Goal: Task Accomplishment & Management: Manage account settings

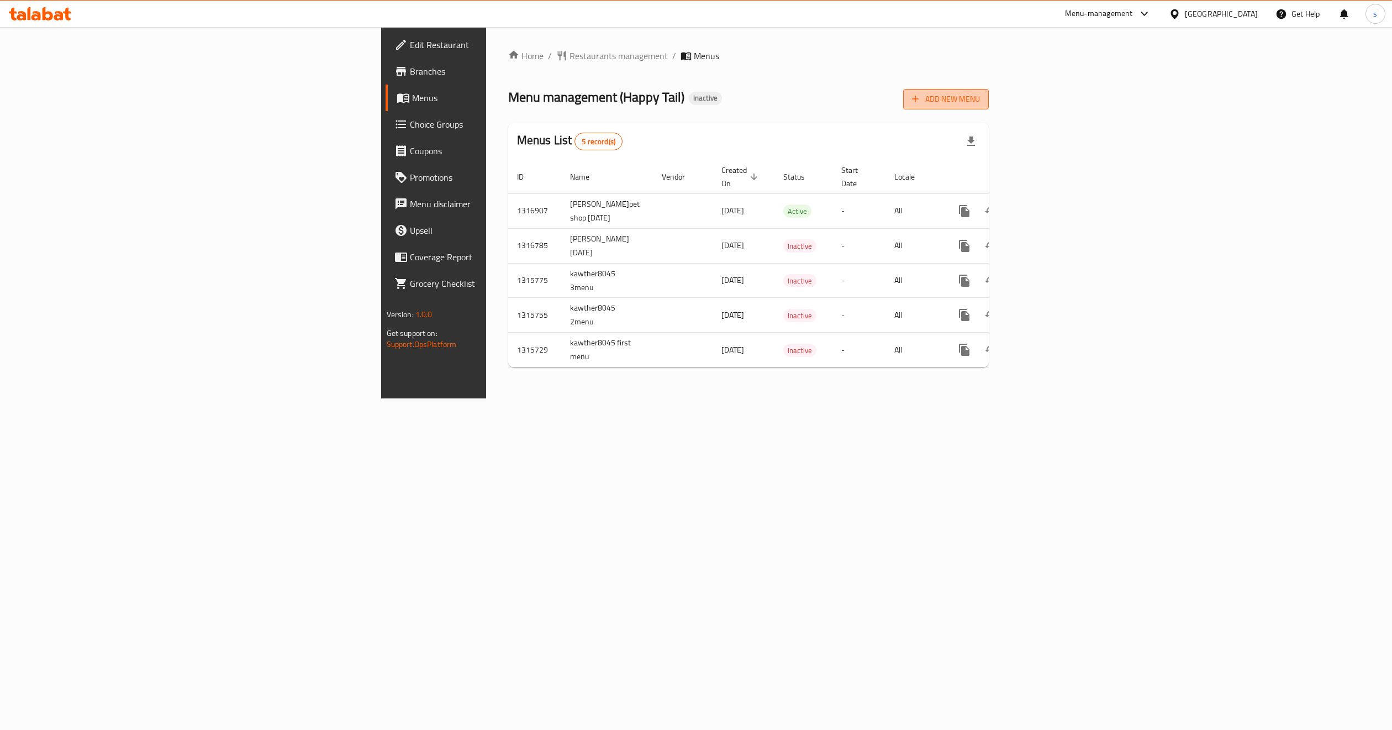
click at [980, 96] on span "Add New Menu" at bounding box center [946, 99] width 68 height 14
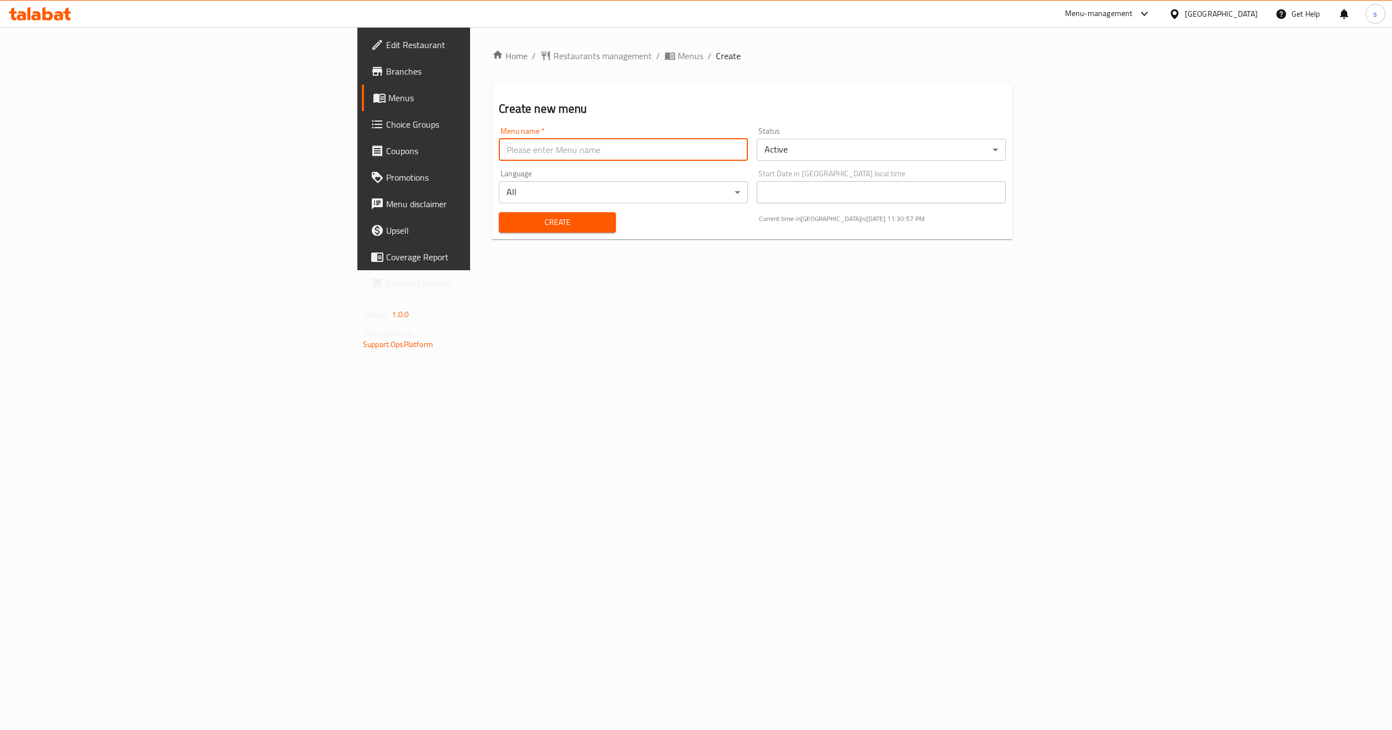
click at [499, 154] on input "text" at bounding box center [623, 150] width 249 height 22
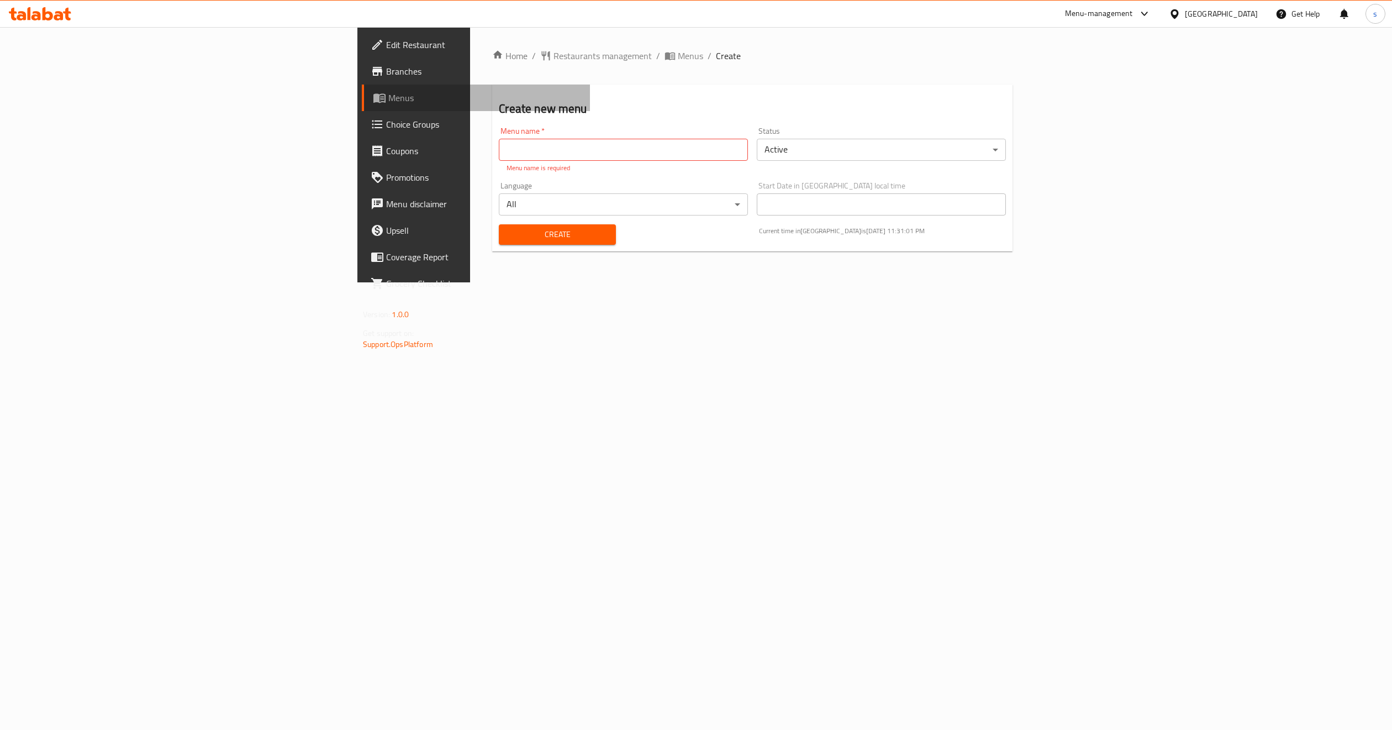
click at [388, 95] on span "Menus" at bounding box center [484, 97] width 193 height 13
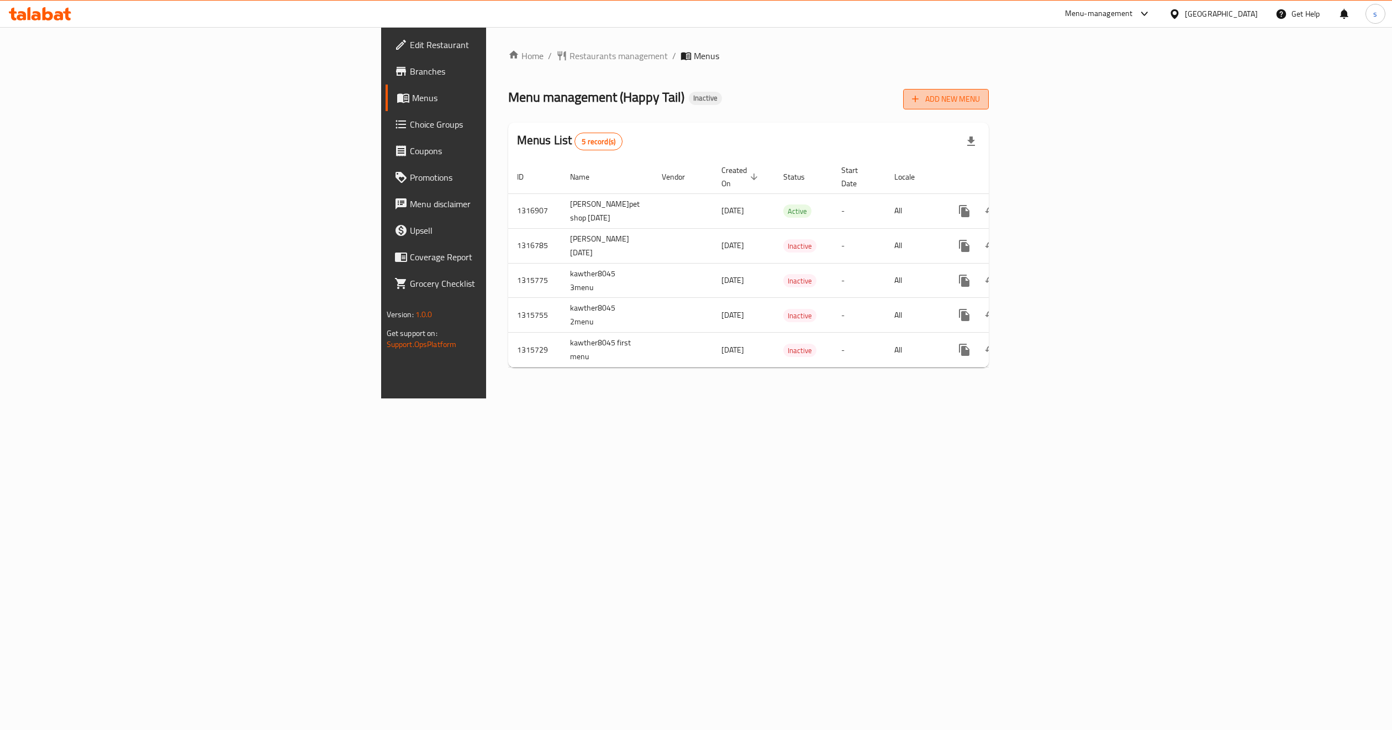
click at [980, 102] on span "Add New Menu" at bounding box center [946, 99] width 68 height 14
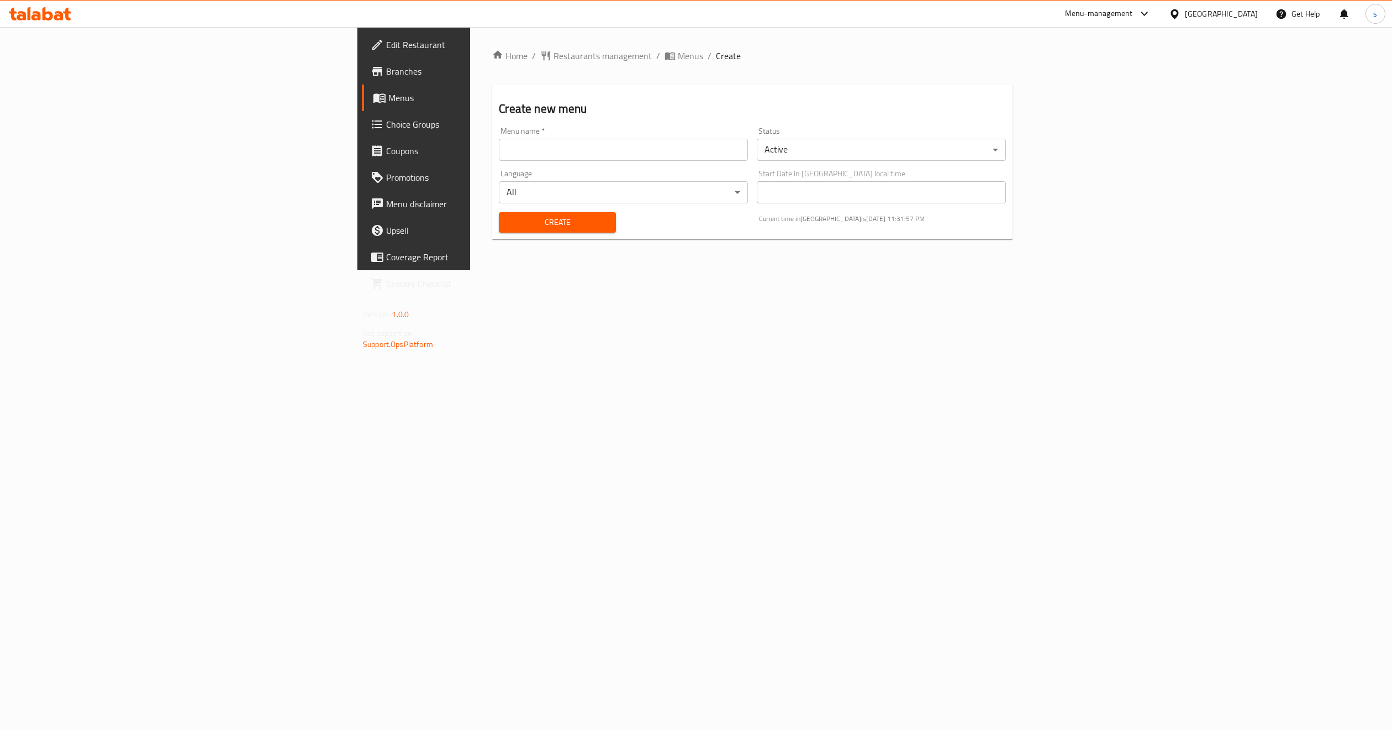
click at [499, 145] on input "text" at bounding box center [623, 150] width 249 height 22
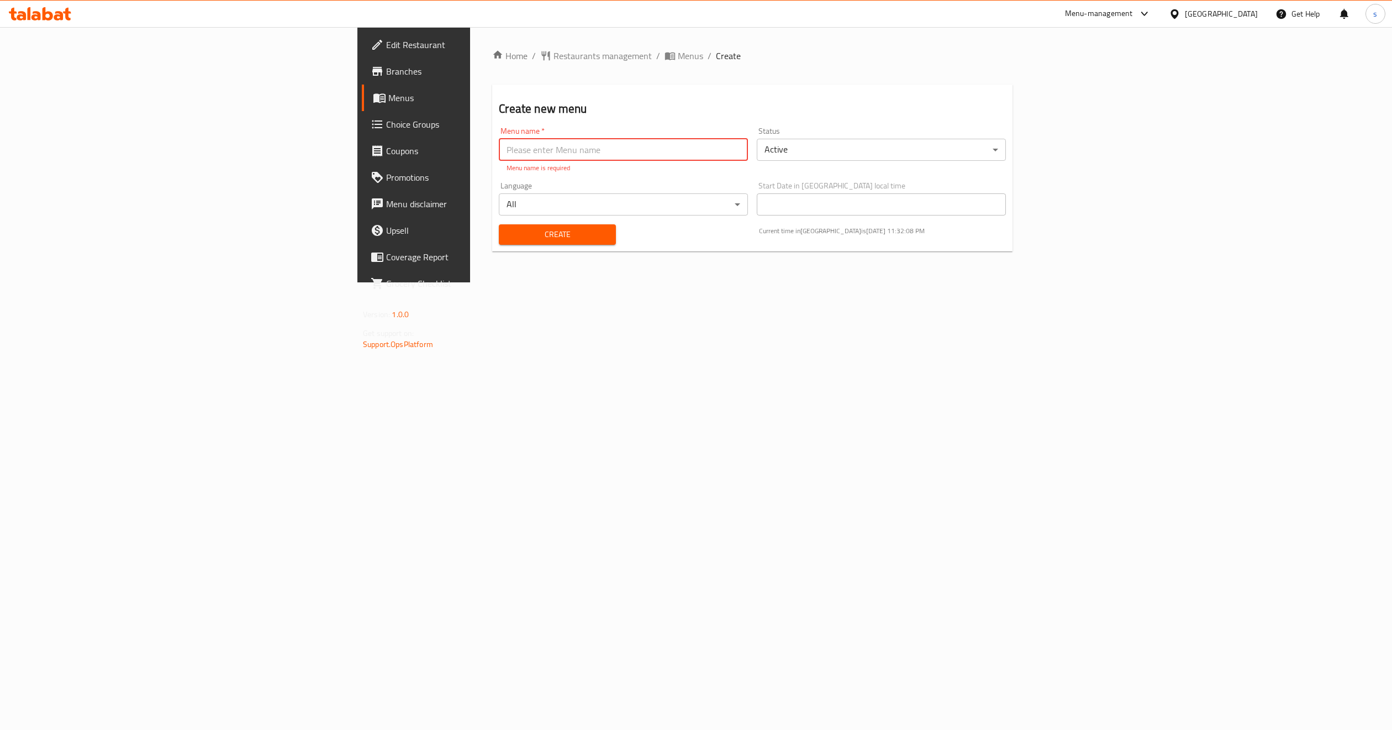
paste input "Happy Tail"
type input "Happy Tail [PERSON_NAME]"
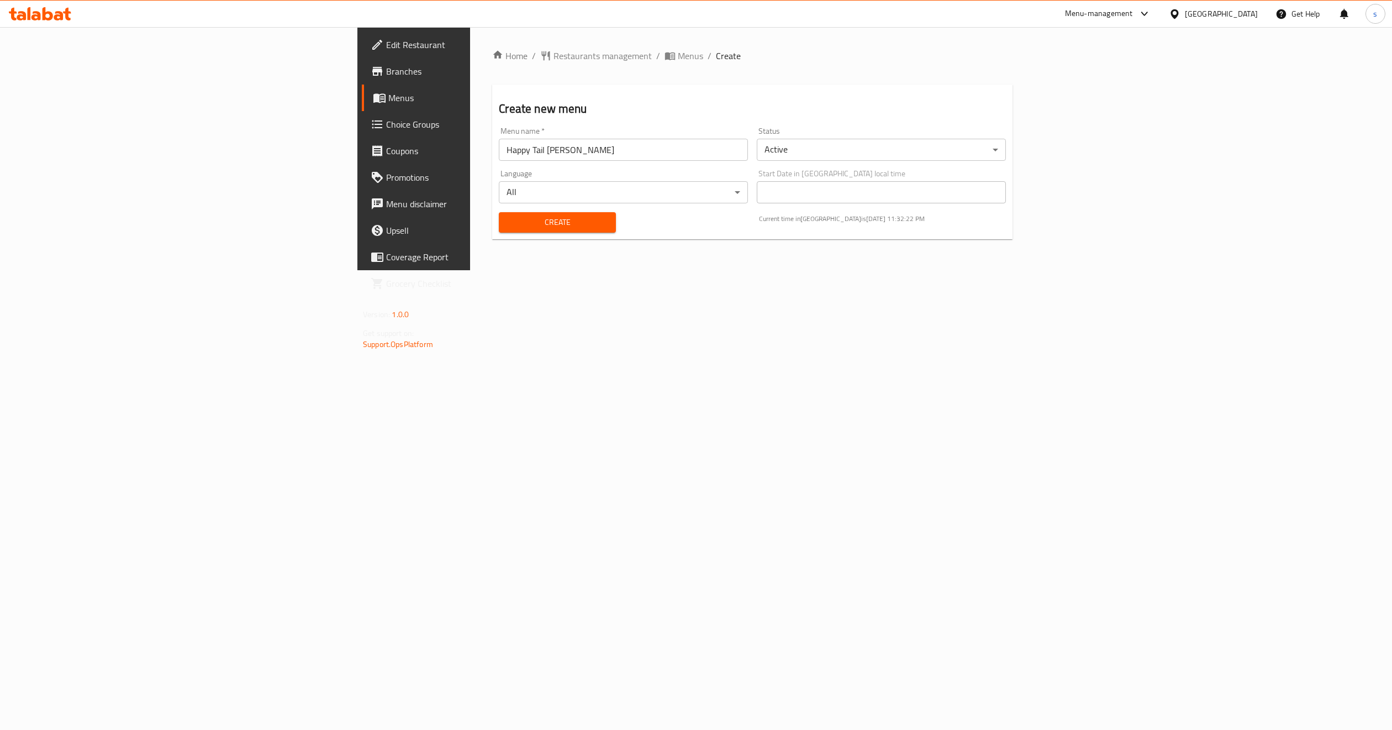
click at [492, 234] on div "Create" at bounding box center [557, 223] width 130 height 34
click at [508, 217] on span "Create" at bounding box center [557, 222] width 99 height 14
click at [66, 697] on div "Menu added successfully" at bounding box center [82, 701] width 84 height 12
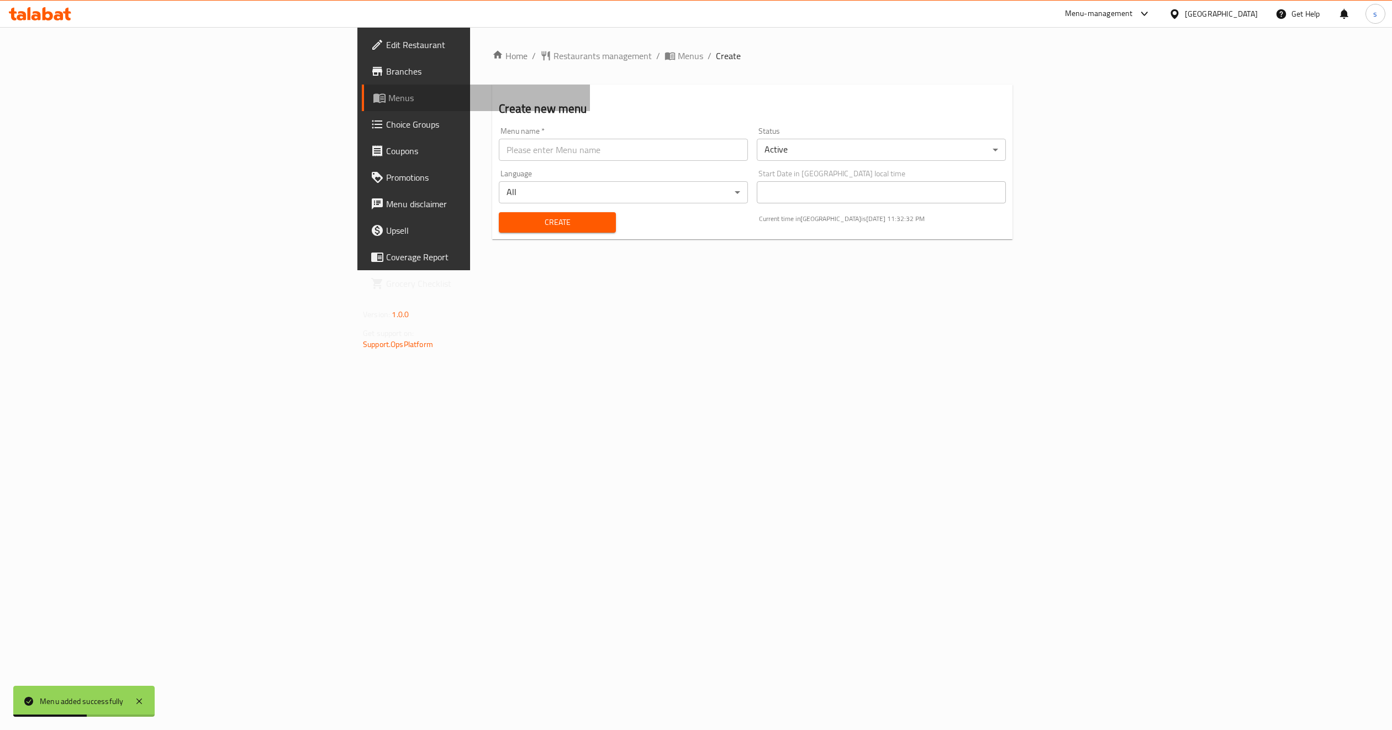
click at [388, 99] on span "Menus" at bounding box center [484, 97] width 193 height 13
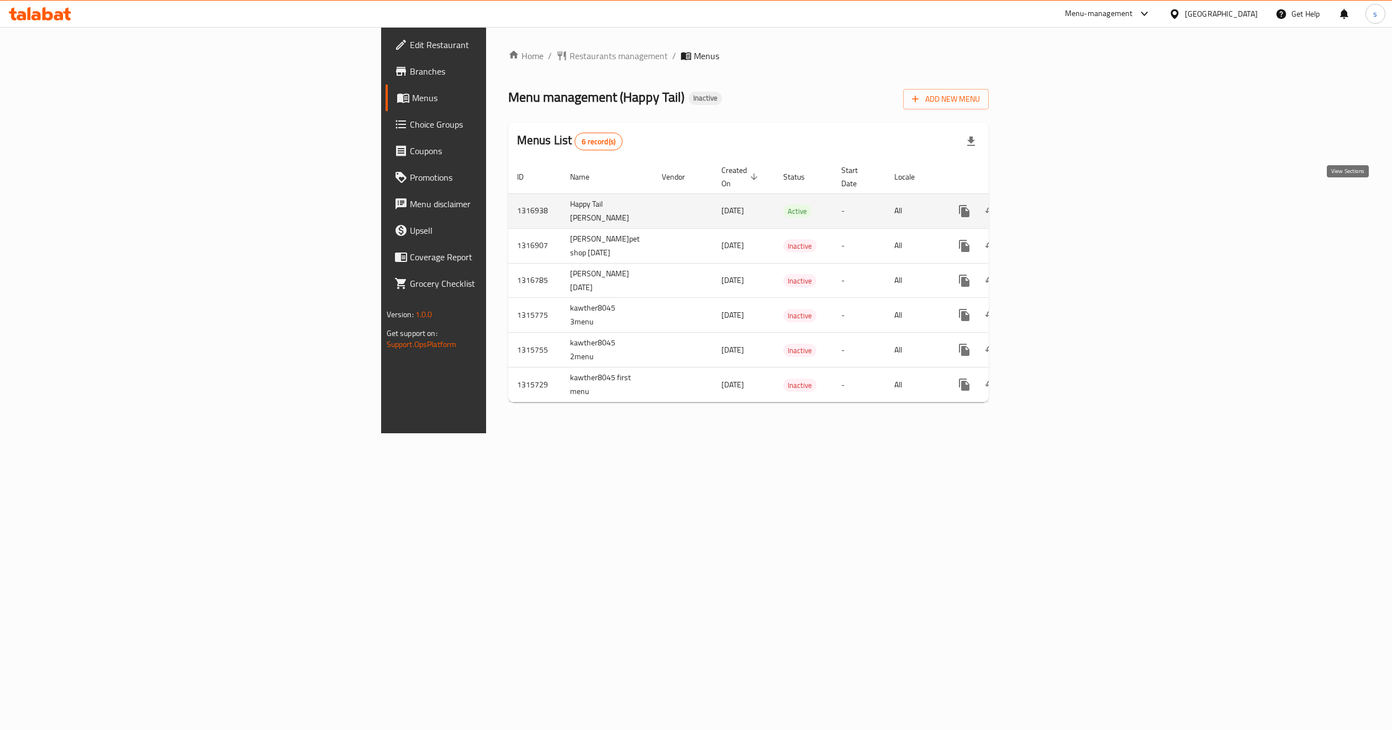
click at [1057, 198] on link "enhanced table" at bounding box center [1044, 211] width 27 height 27
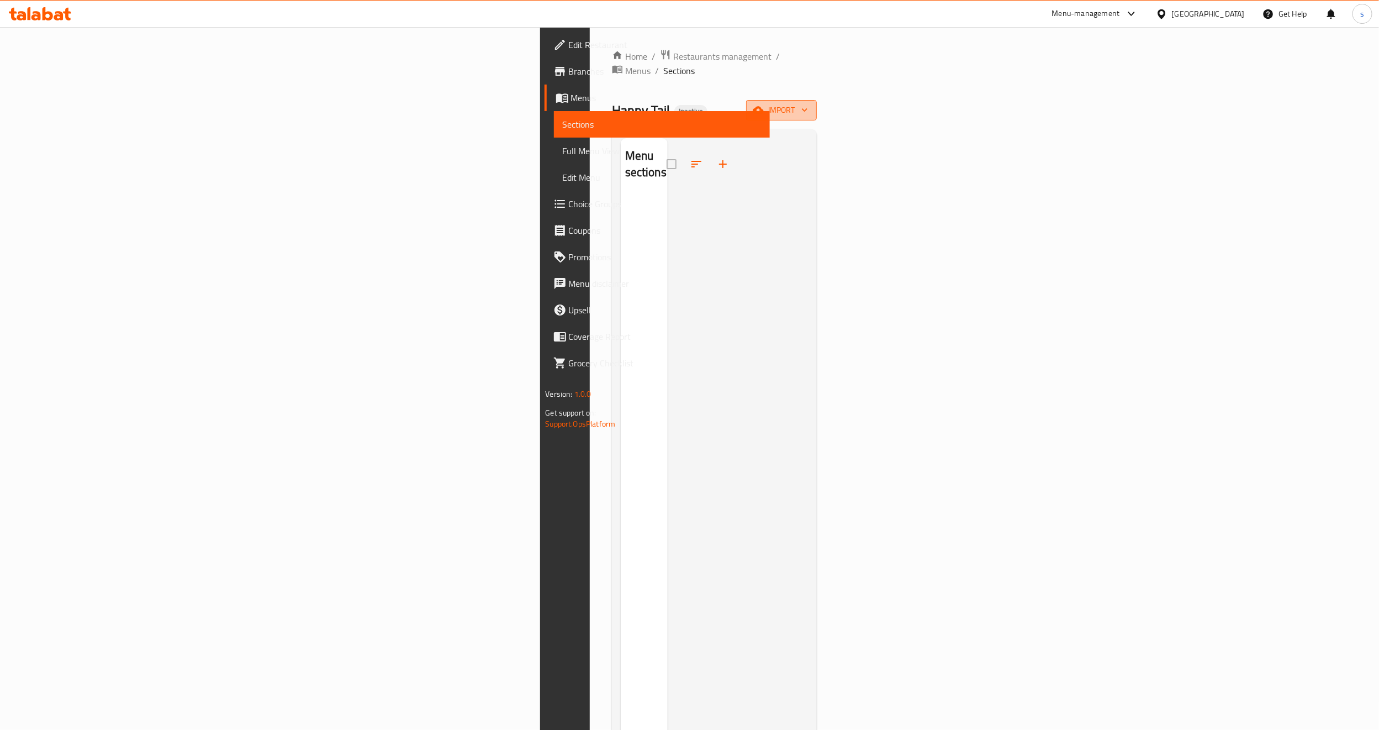
click at [808, 103] on span "import" at bounding box center [781, 110] width 53 height 14
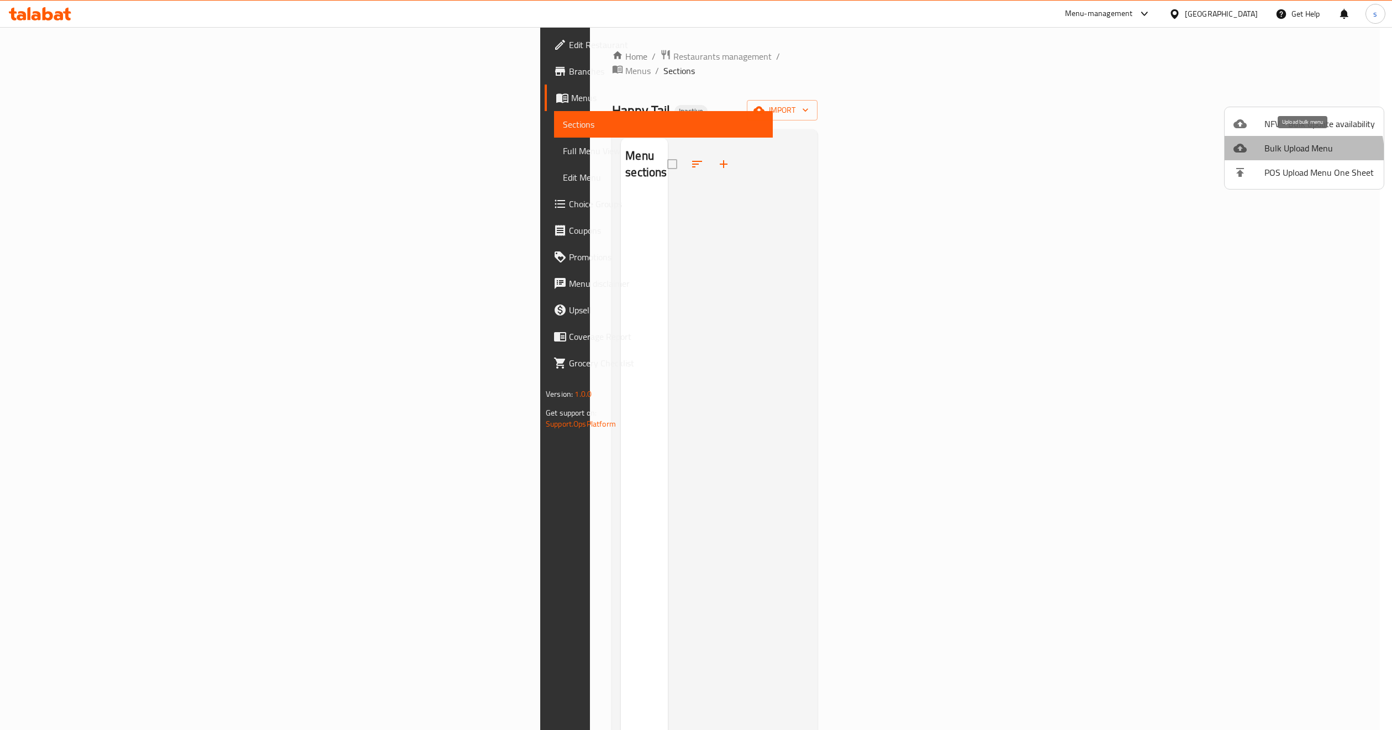
click at [1287, 154] on span "Bulk Upload Menu" at bounding box center [1320, 147] width 110 height 13
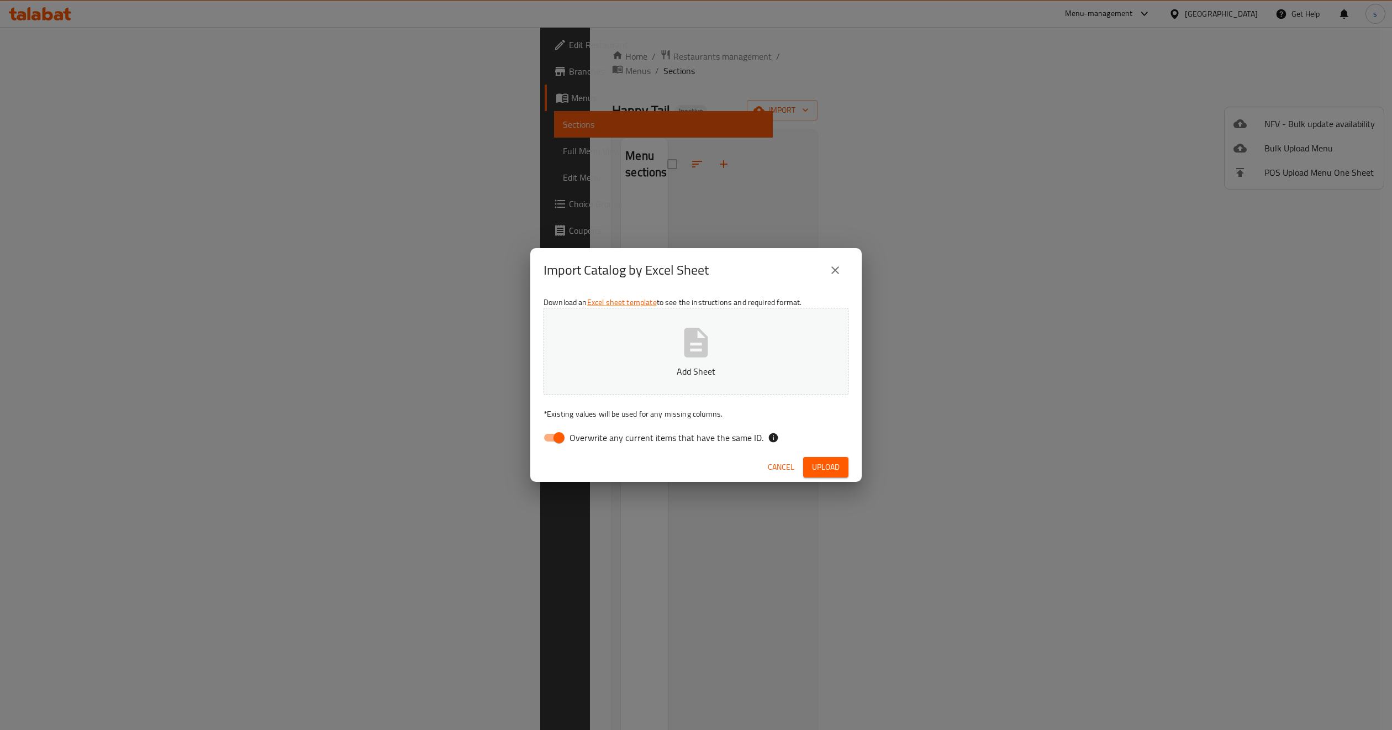
click at [559, 436] on input "Overwrite any current items that have the same ID." at bounding box center [559, 437] width 63 height 21
checkbox input "false"
click at [819, 463] on span "Upload" at bounding box center [826, 467] width 28 height 14
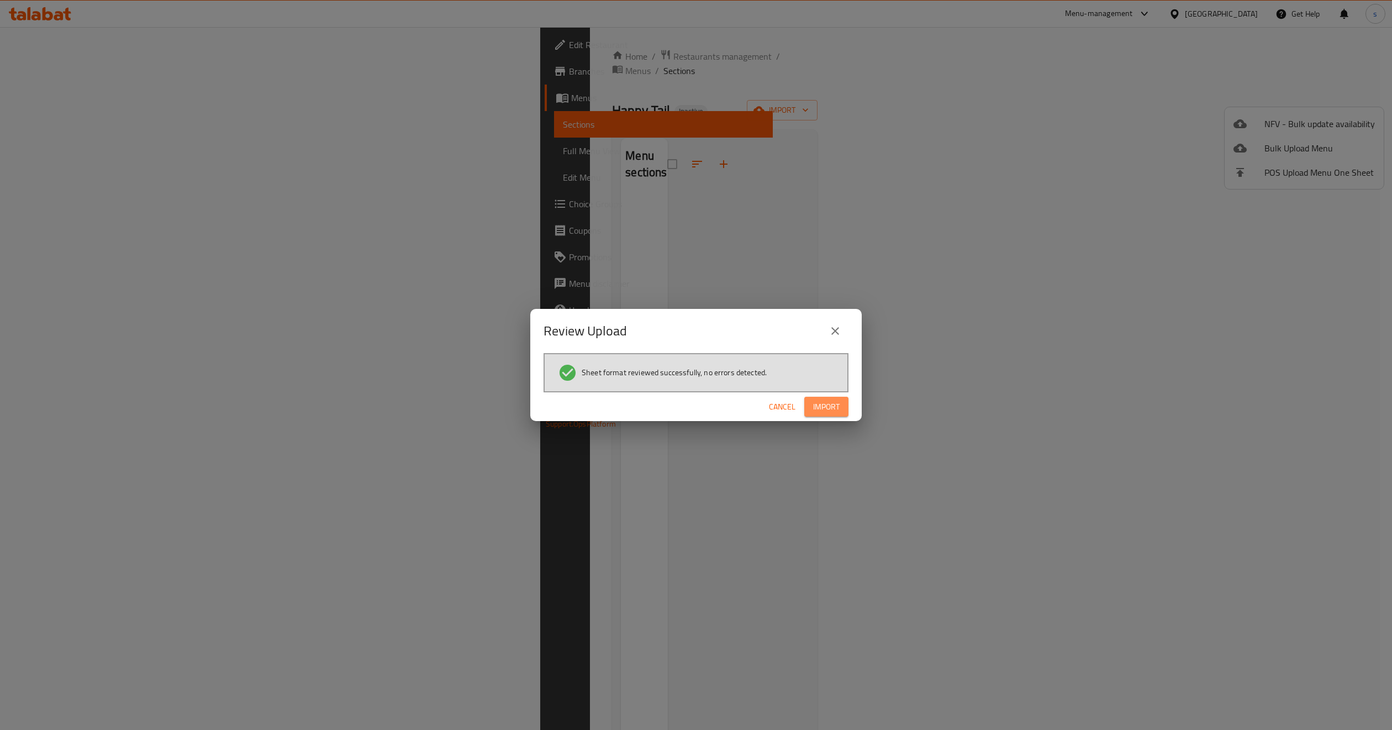
click at [828, 406] on span "Import" at bounding box center [826, 407] width 27 height 14
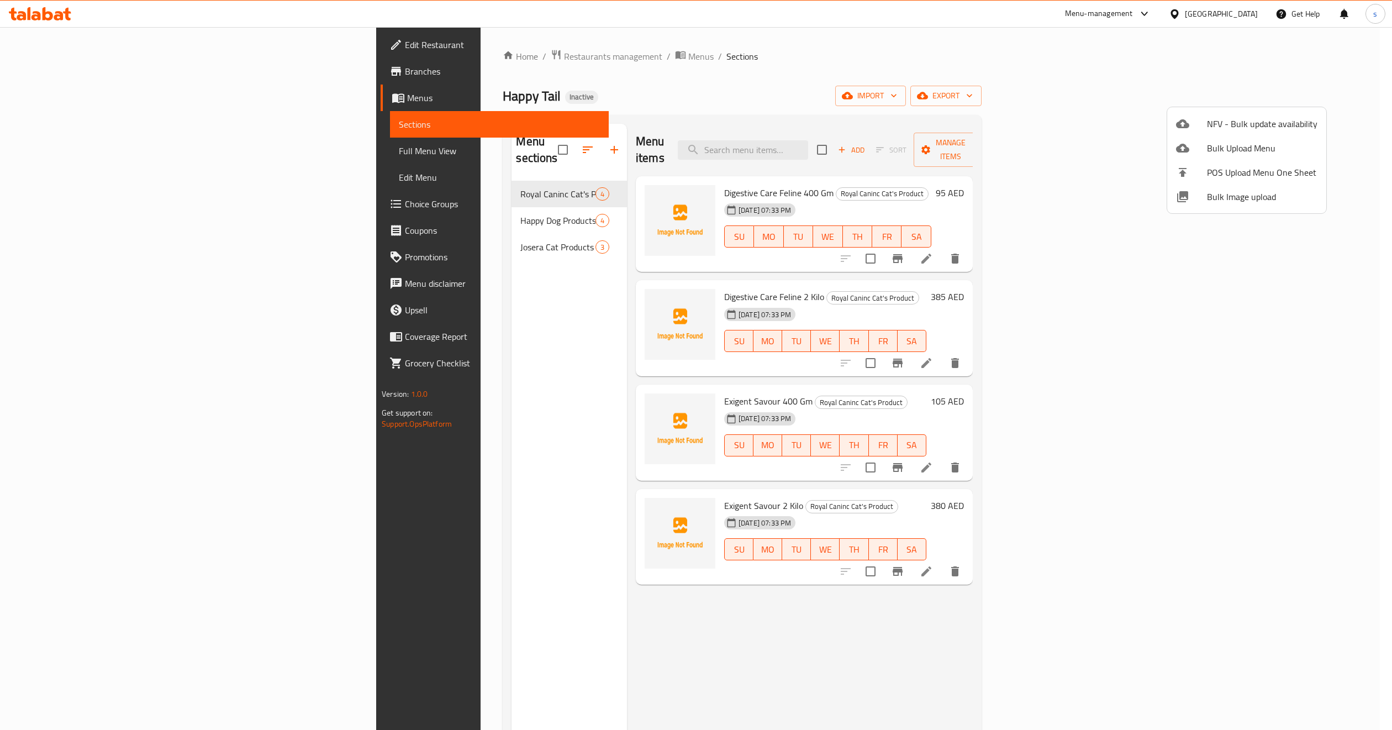
click at [43, 152] on div at bounding box center [696, 365] width 1392 height 730
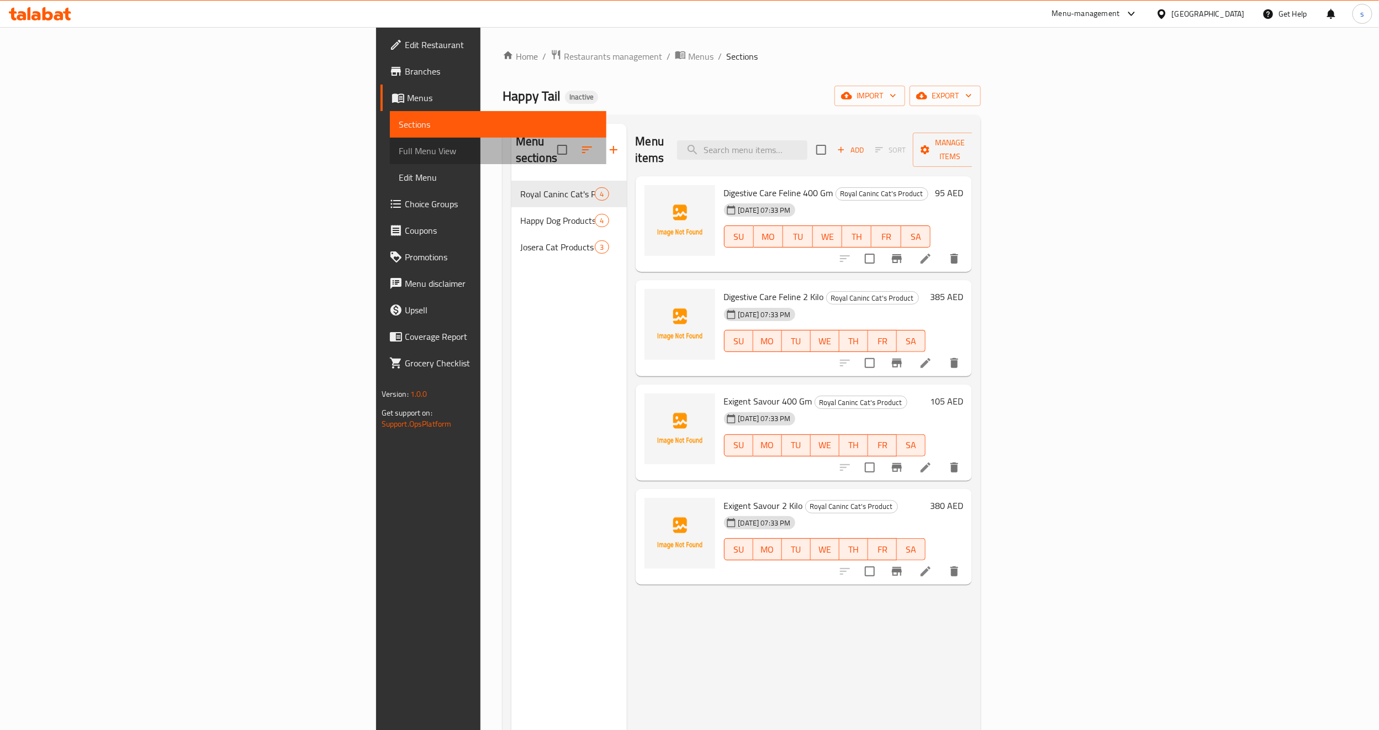
click at [399, 146] on span "Full Menu View" at bounding box center [498, 150] width 199 height 13
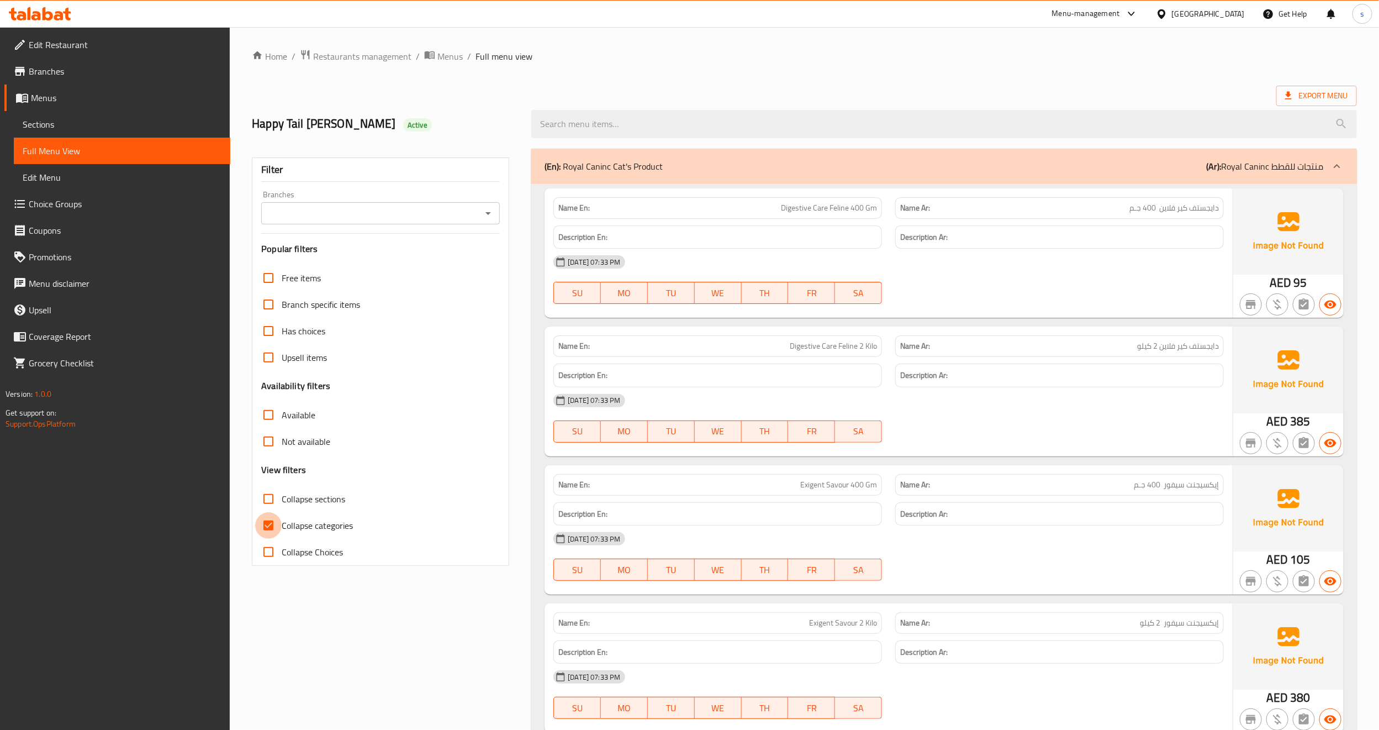
click at [267, 521] on input "Collapse categories" at bounding box center [268, 525] width 27 height 27
checkbox input "false"
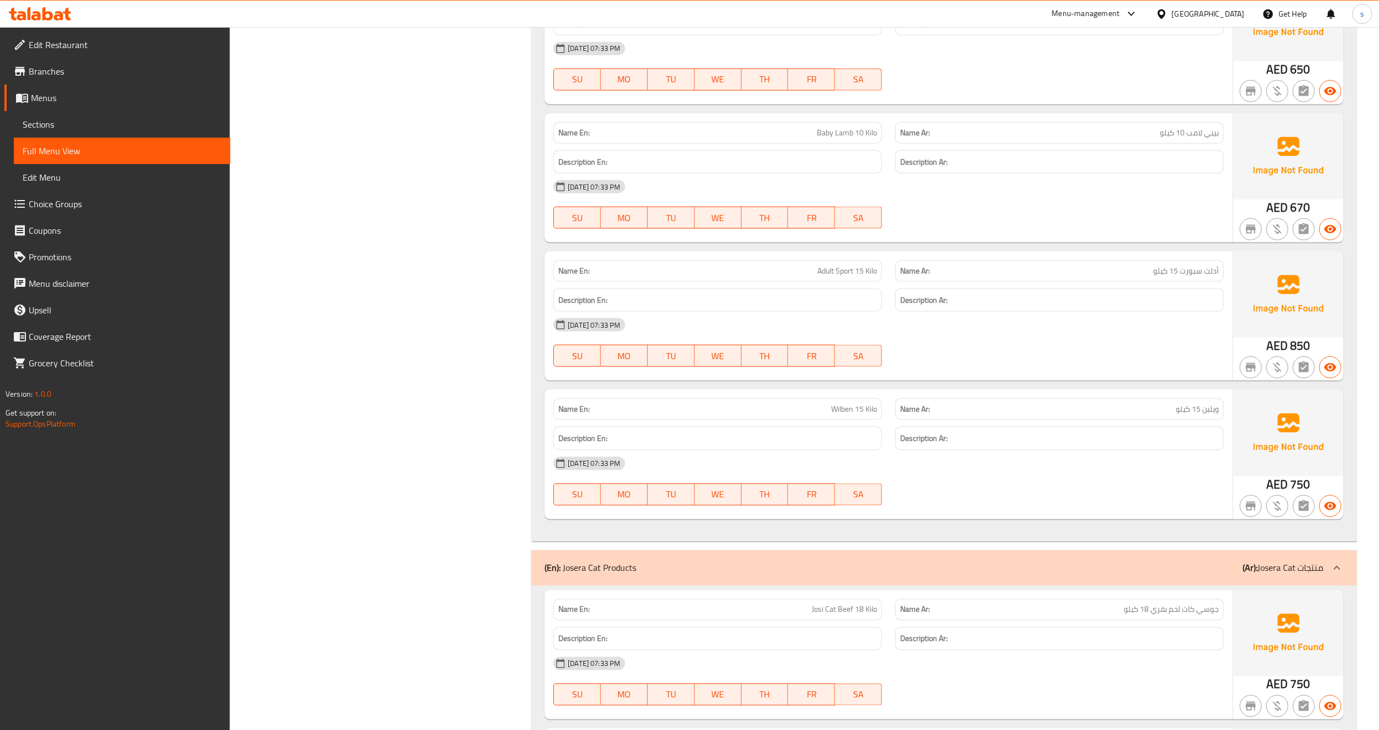
scroll to position [1145, 0]
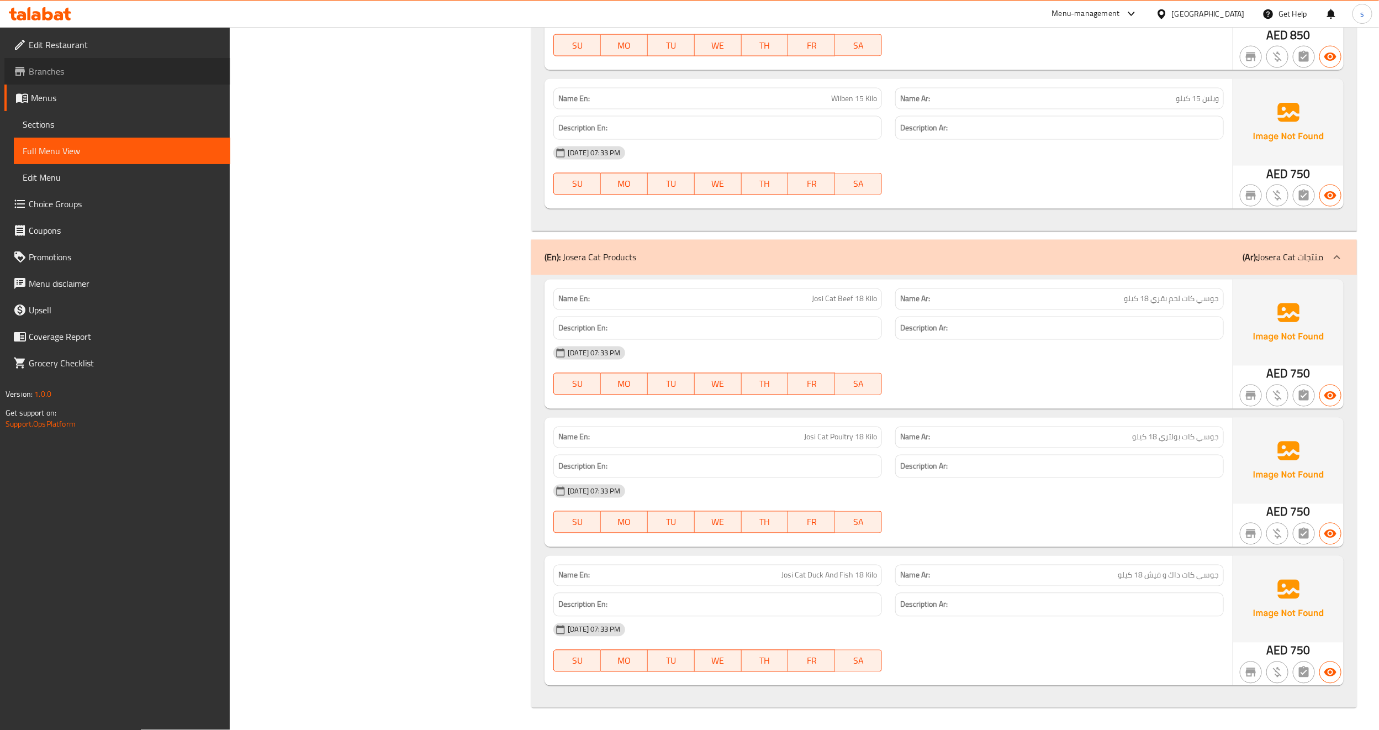
click at [53, 67] on span "Branches" at bounding box center [125, 71] width 193 height 13
